Goal: Task Accomplishment & Management: Use online tool/utility

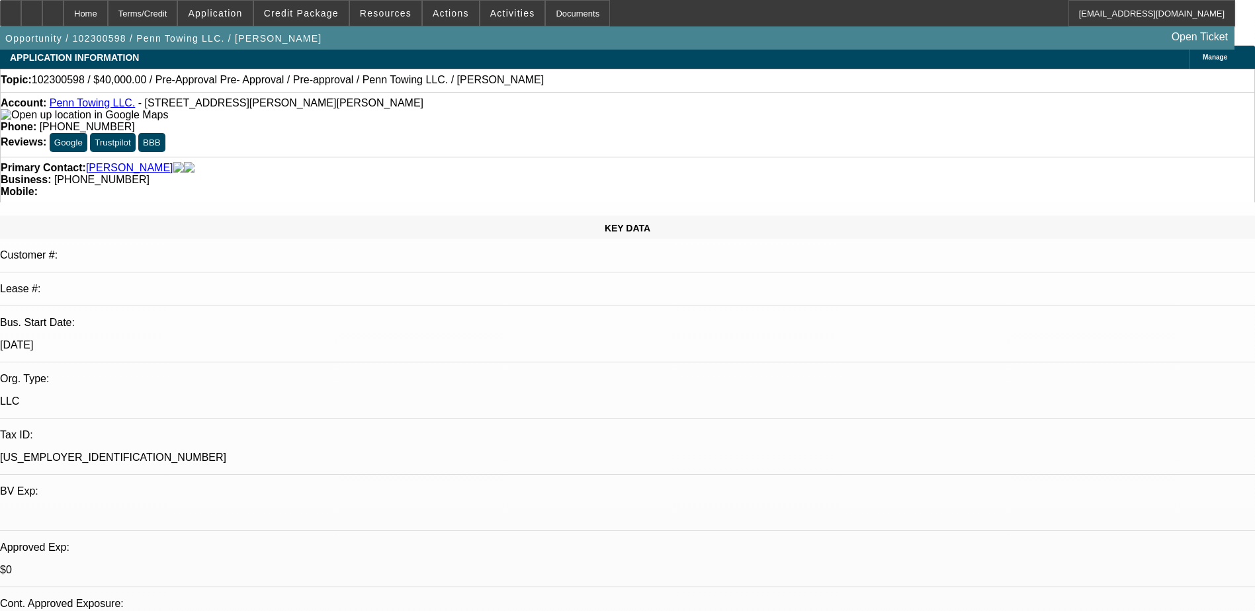
select select "0"
select select "2"
select select "0.1"
select select "0"
select select "2"
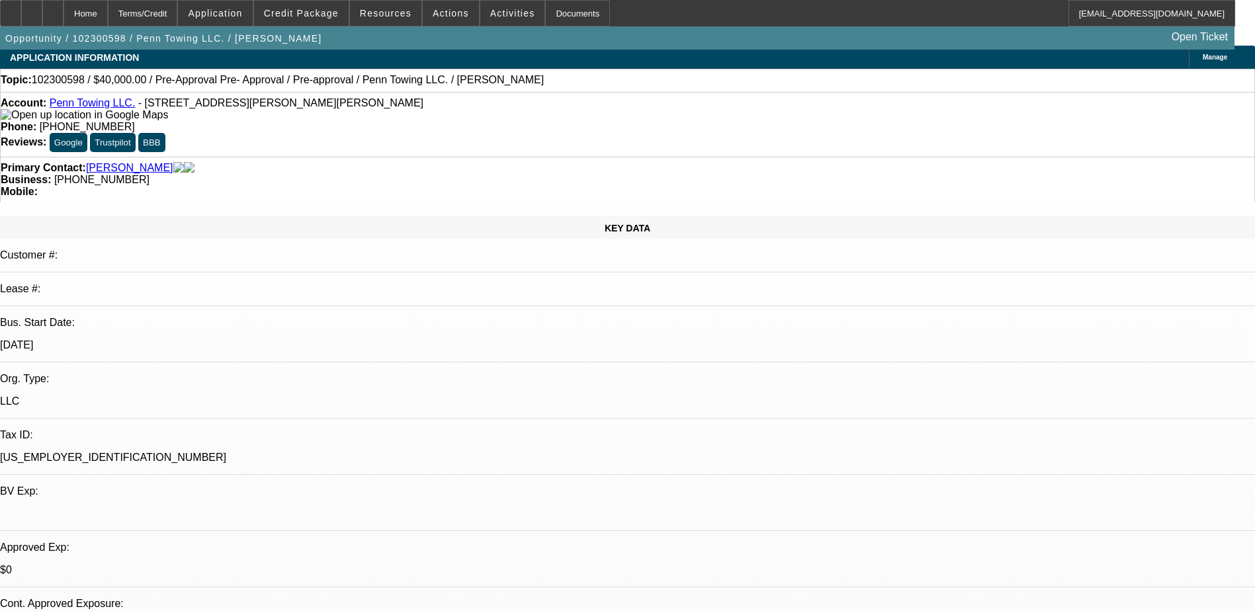
select select "0.1"
select select "0"
select select "2"
select select "0.1"
select select "0"
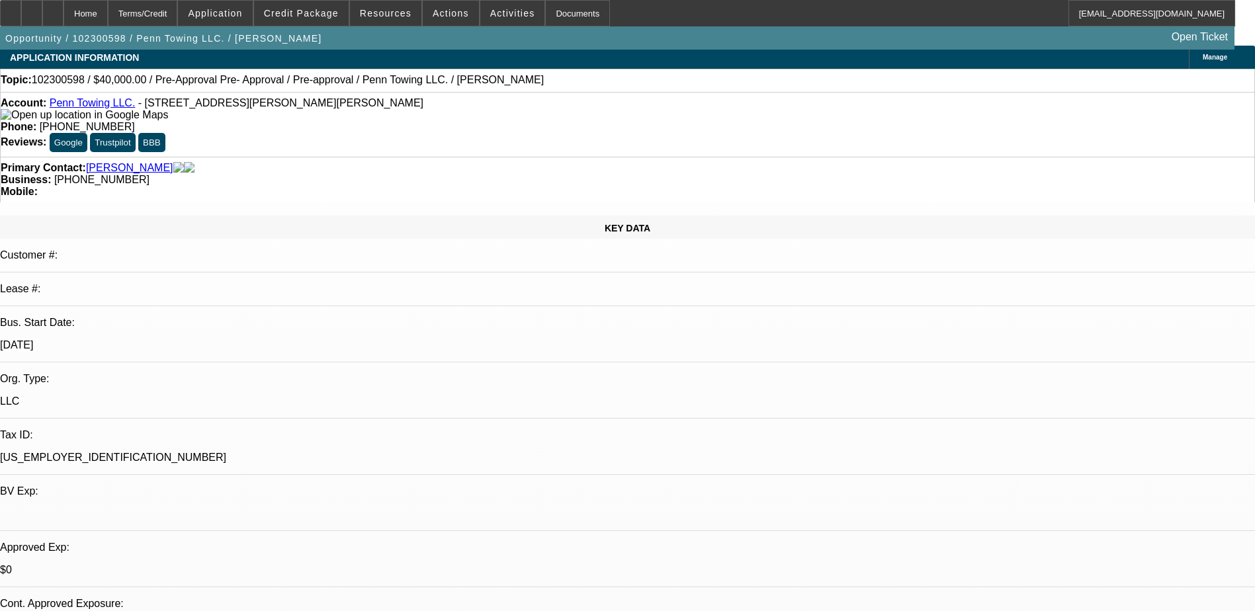
select select "2"
select select "0.1"
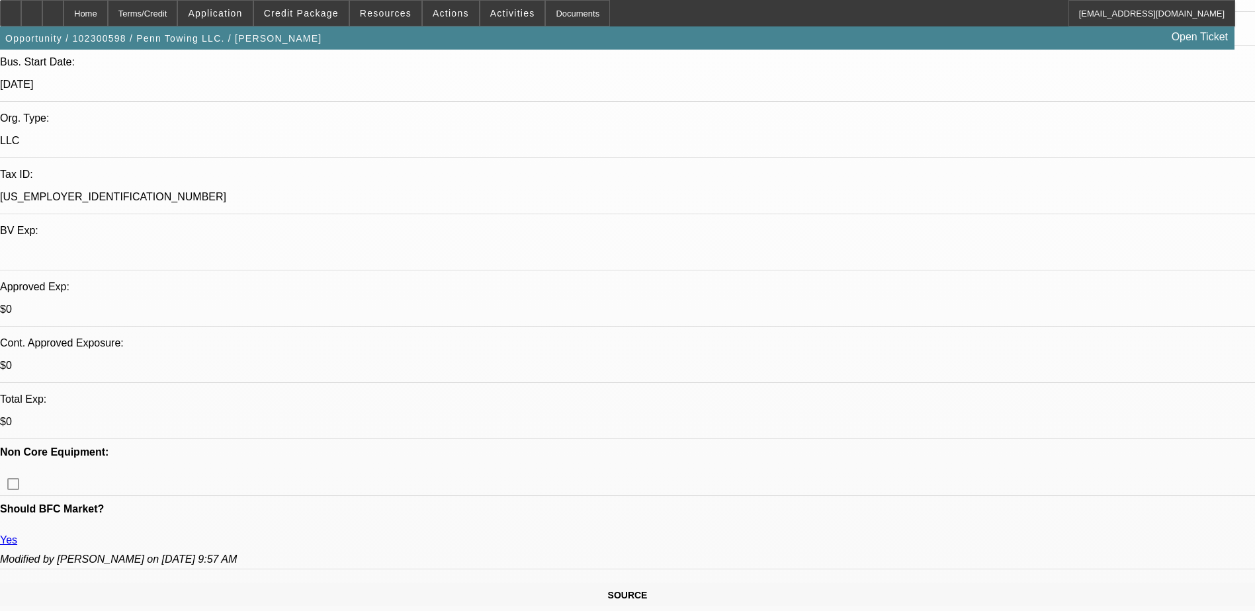
select select "1"
select select "2"
select select "4"
select select "1"
select select "2"
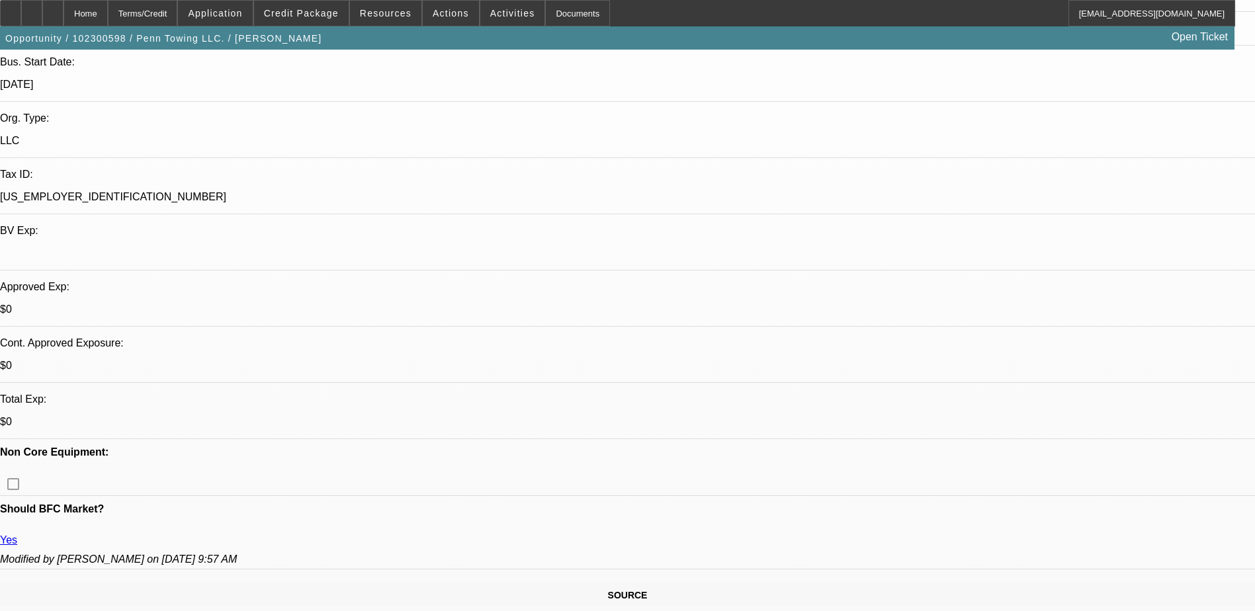
select select "4"
select select "1"
select select "2"
select select "4"
select select "1"
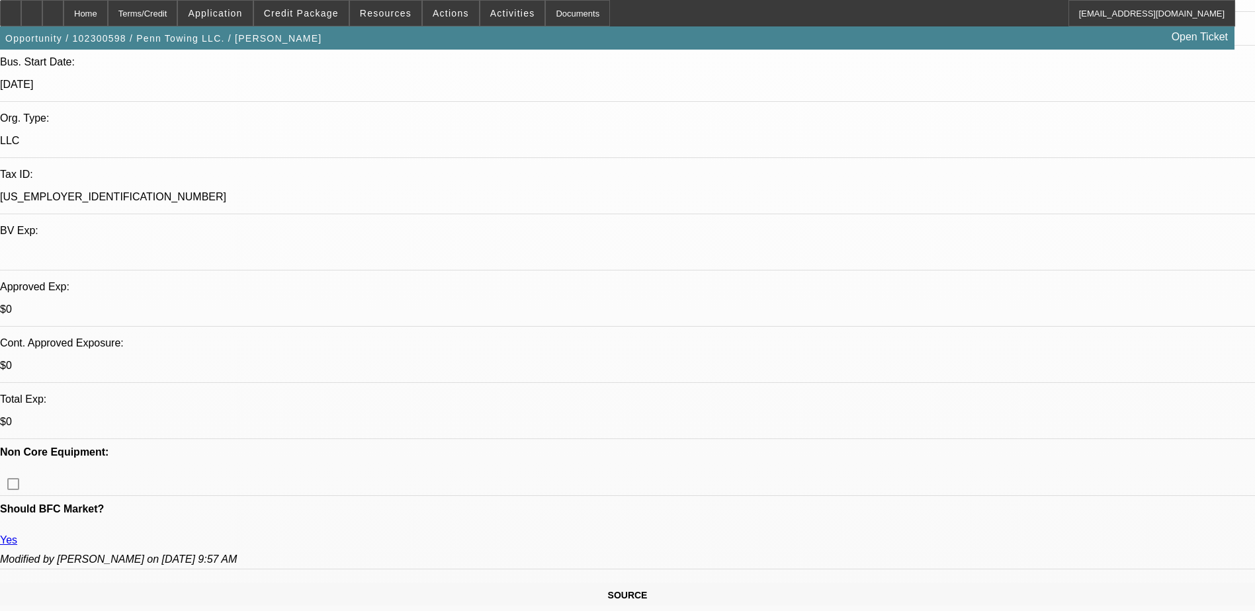
select select "2"
select select "4"
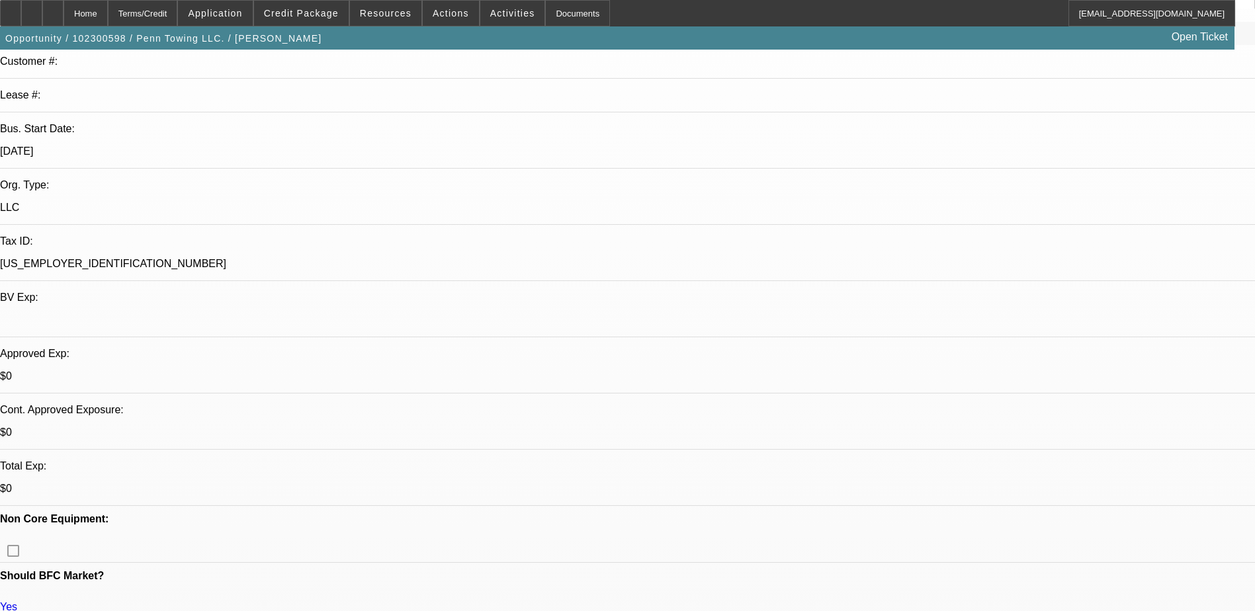
scroll to position [199, 0]
